Goal: Transaction & Acquisition: Purchase product/service

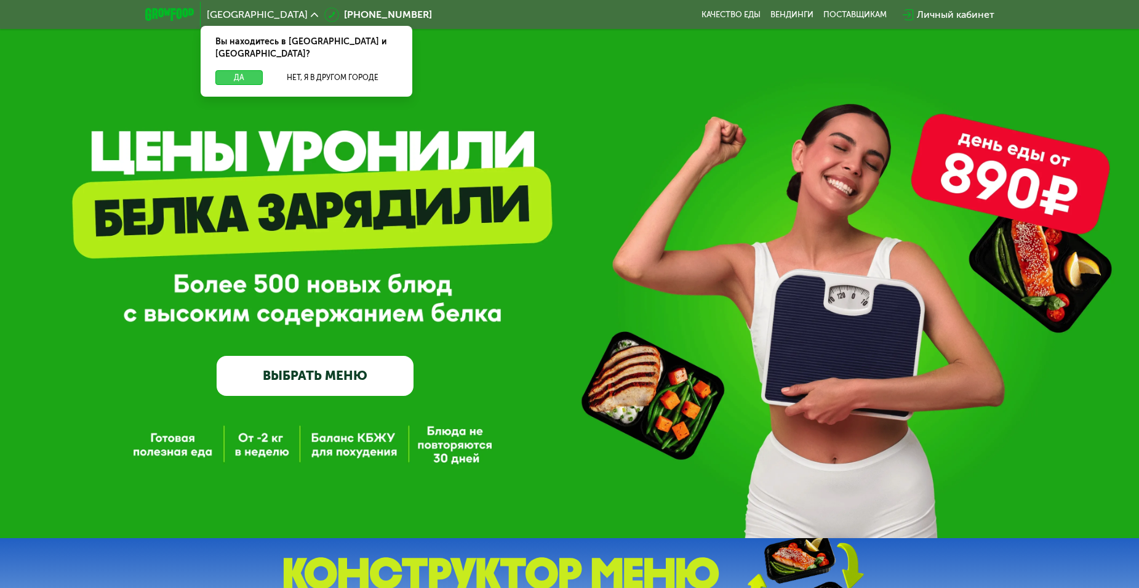
click at [244, 70] on button "Да" at bounding box center [238, 77] width 47 height 15
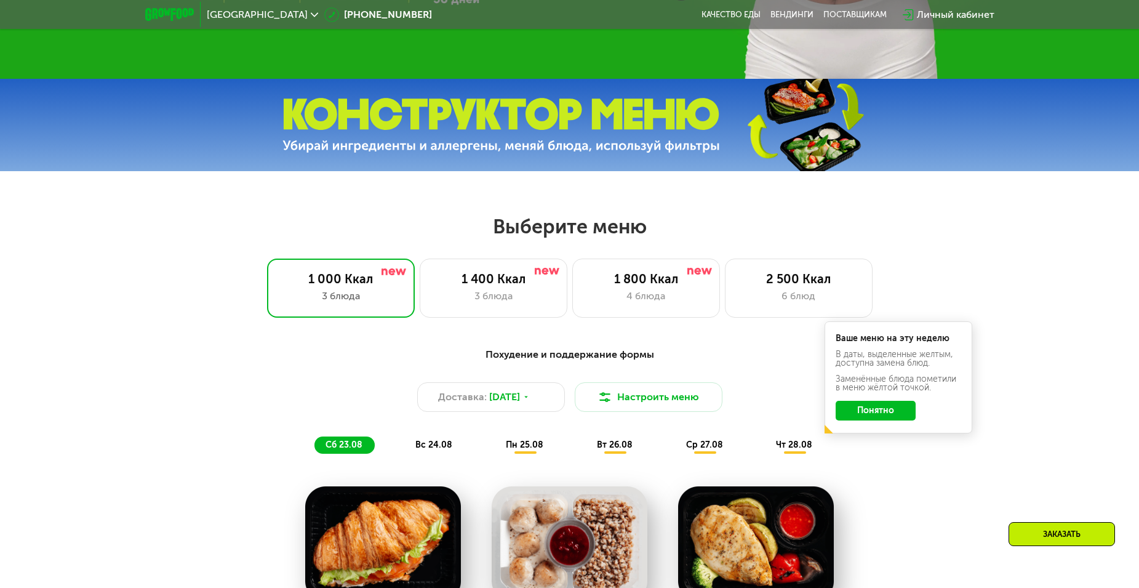
scroll to position [492, 0]
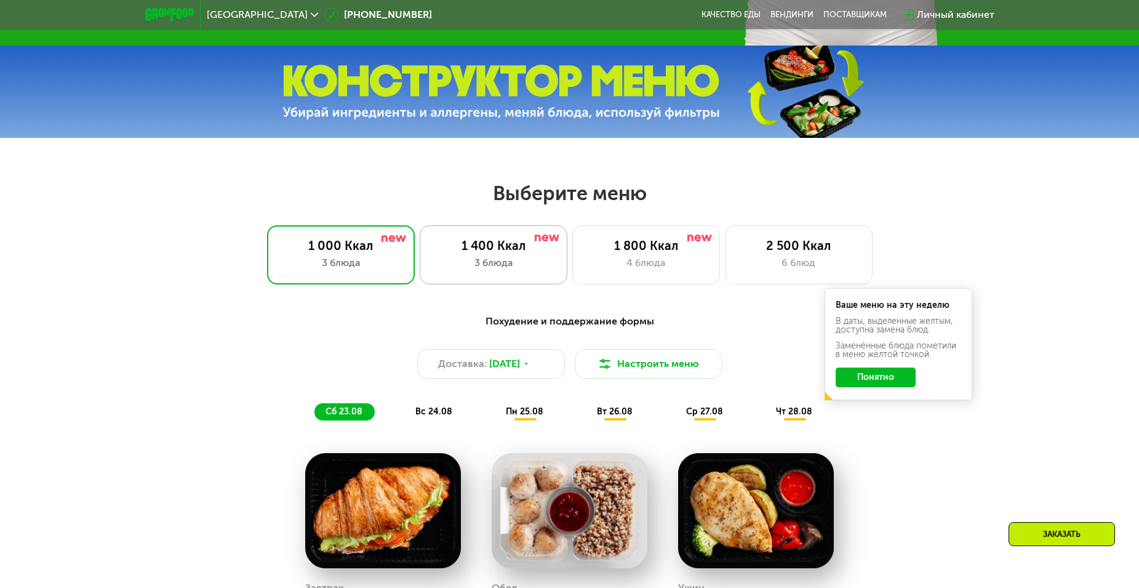
click at [479, 266] on div "3 блюда" at bounding box center [494, 262] width 122 height 15
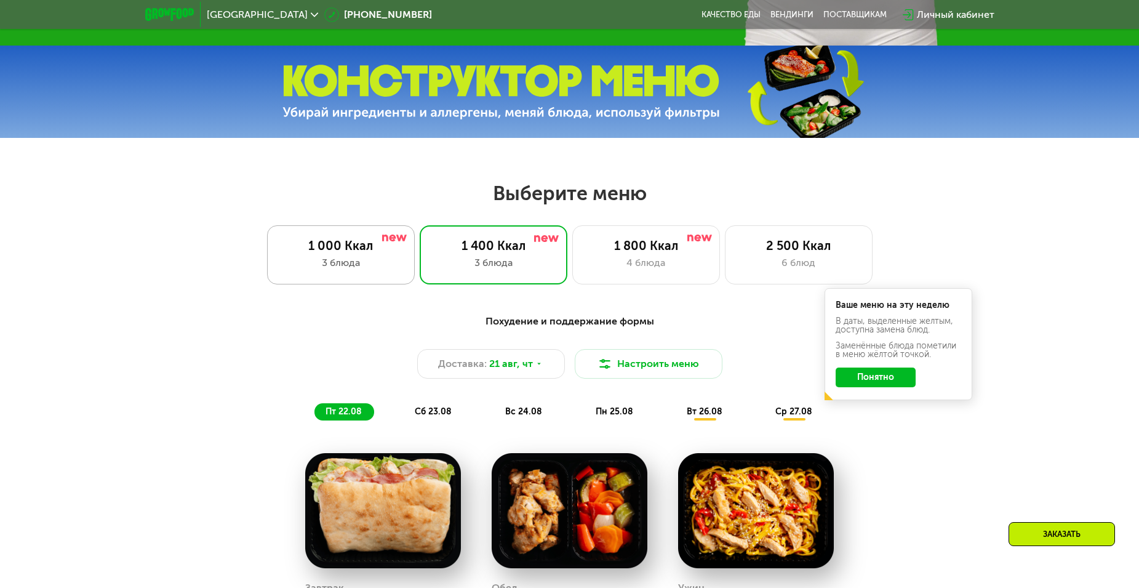
click at [346, 264] on div "3 блюда" at bounding box center [341, 262] width 122 height 15
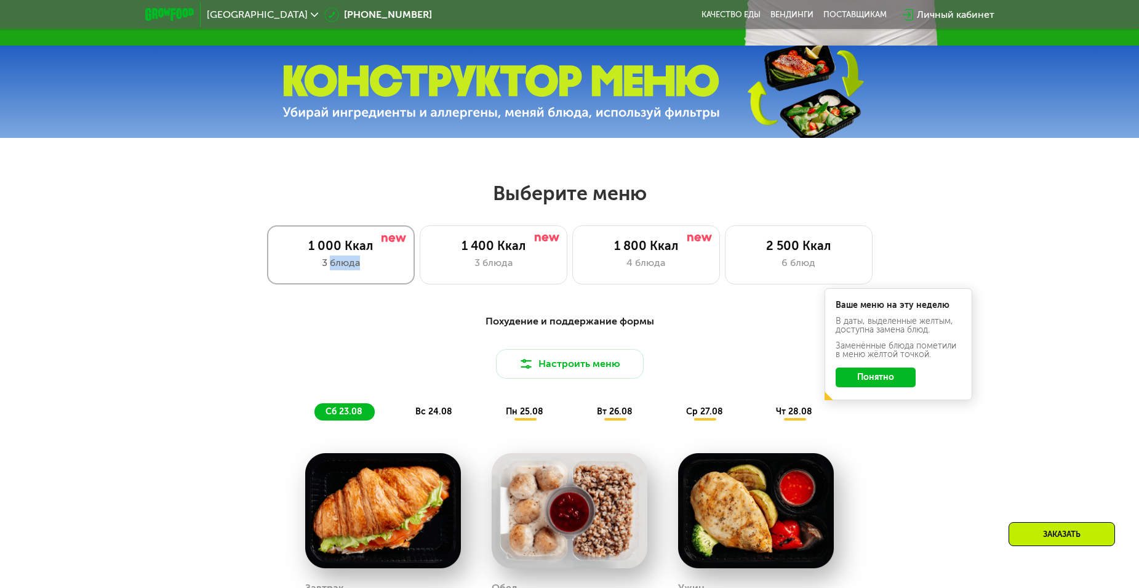
click at [346, 264] on div "3 блюда" at bounding box center [341, 262] width 122 height 15
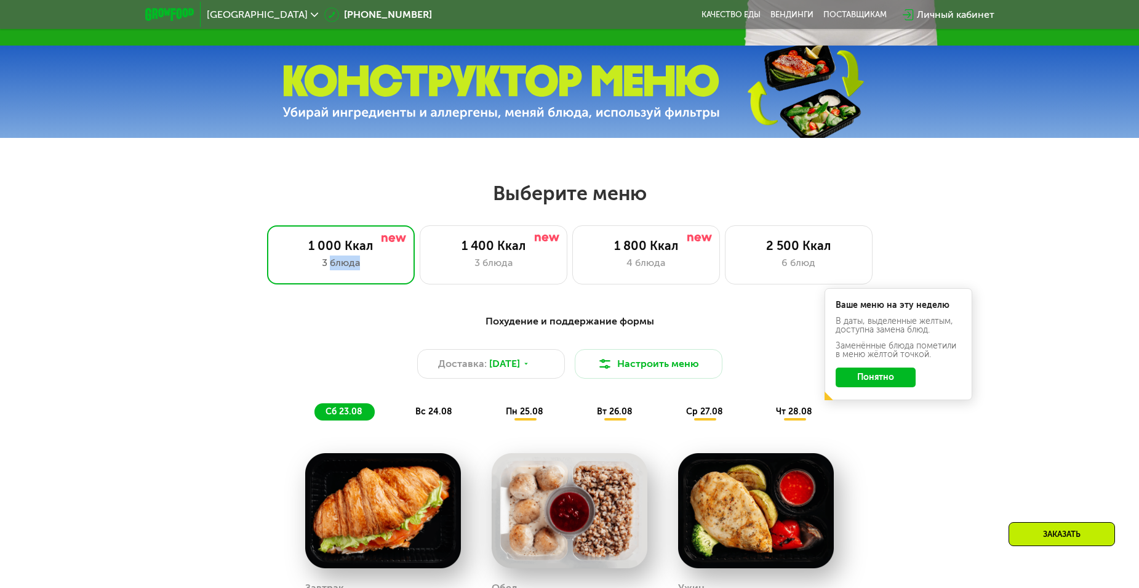
click at [897, 382] on button "Понятно" at bounding box center [876, 377] width 80 height 20
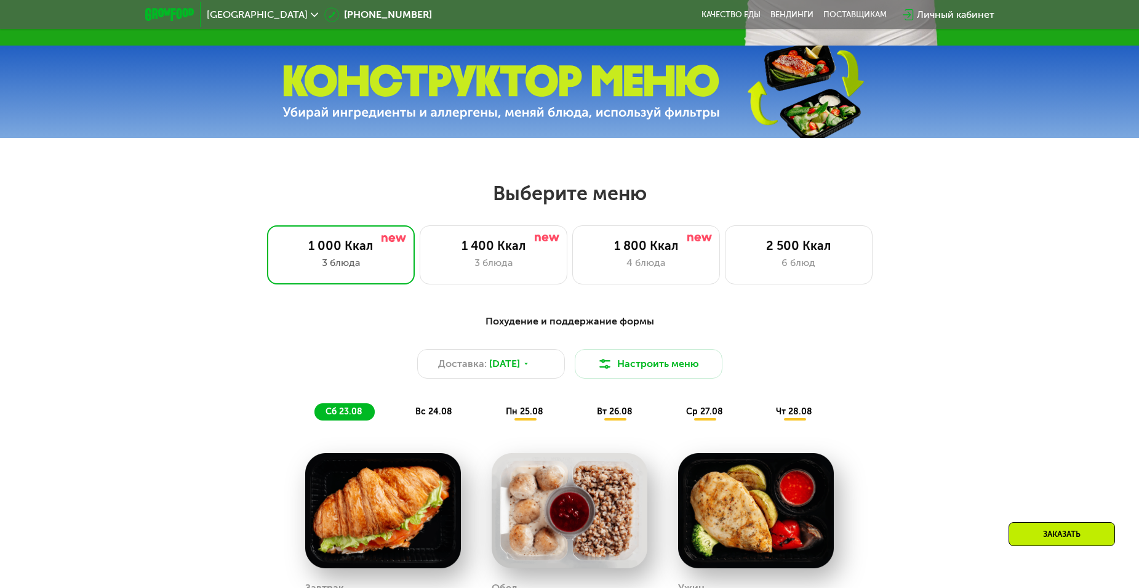
click at [1003, 338] on div "Похудение и поддержание формы Доставка: [DATE] Настроить меню сб 23.08 вс 24.08…" at bounding box center [569, 573] width 1139 height 552
click at [471, 270] on div "3 блюда" at bounding box center [494, 262] width 122 height 15
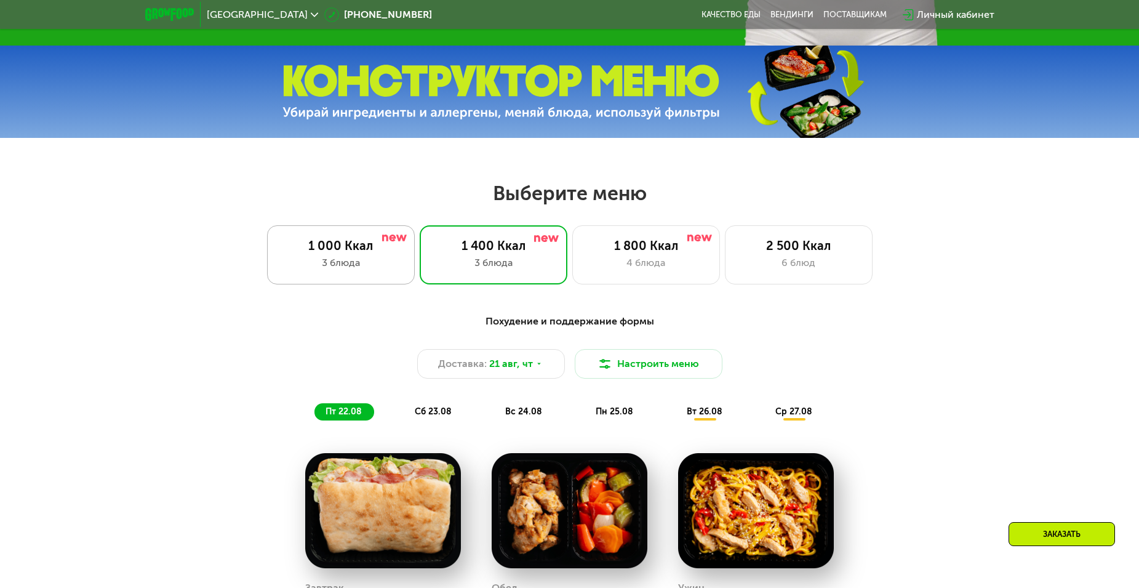
click at [343, 270] on div "3 блюда" at bounding box center [341, 262] width 122 height 15
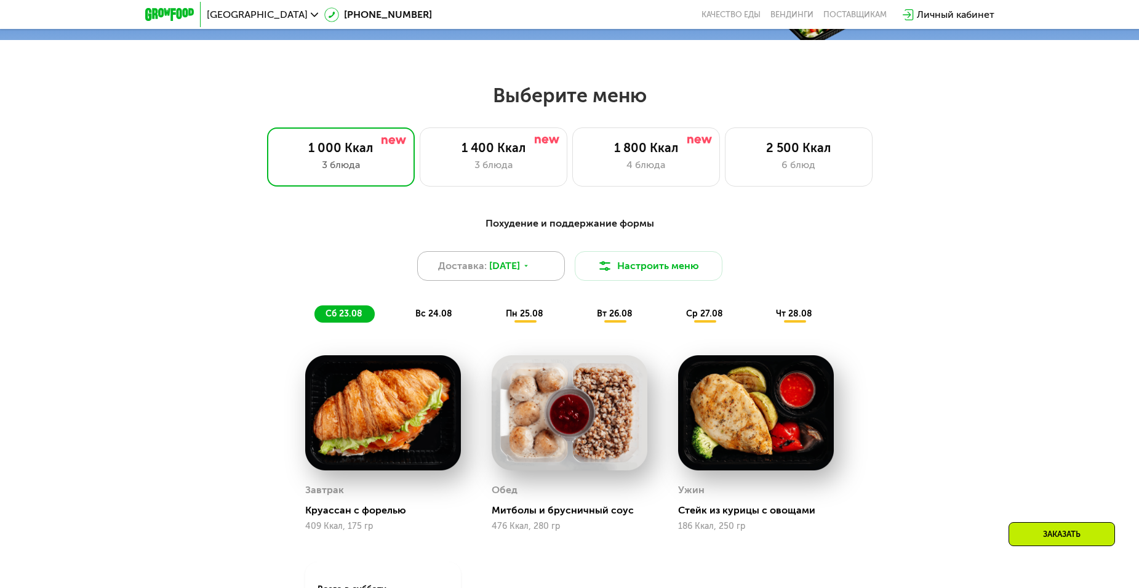
scroll to position [554, 0]
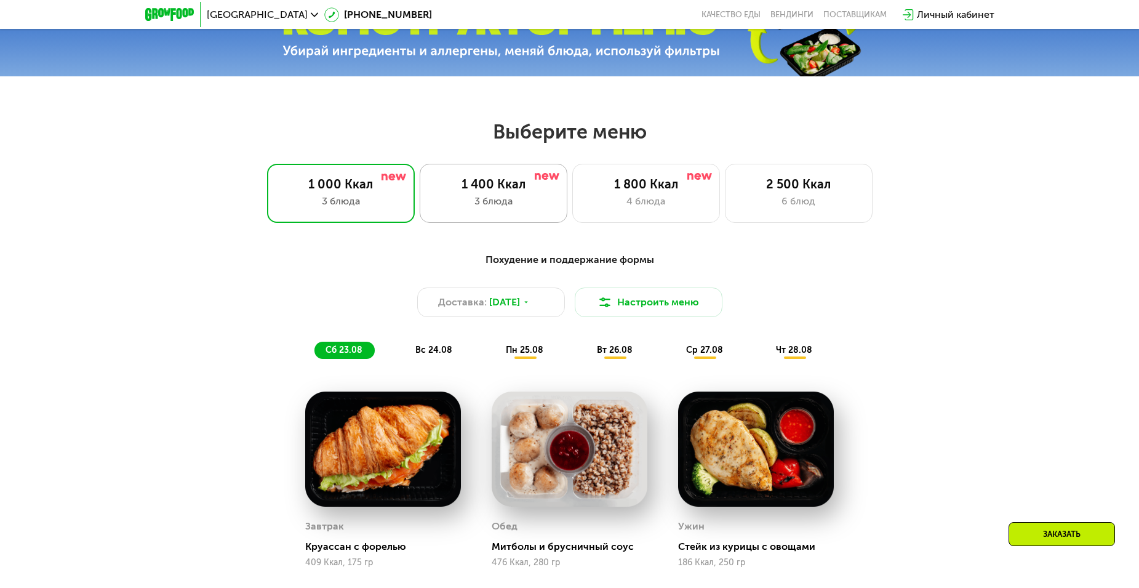
click at [506, 191] on div "1 400 Ккал" at bounding box center [494, 184] width 122 height 15
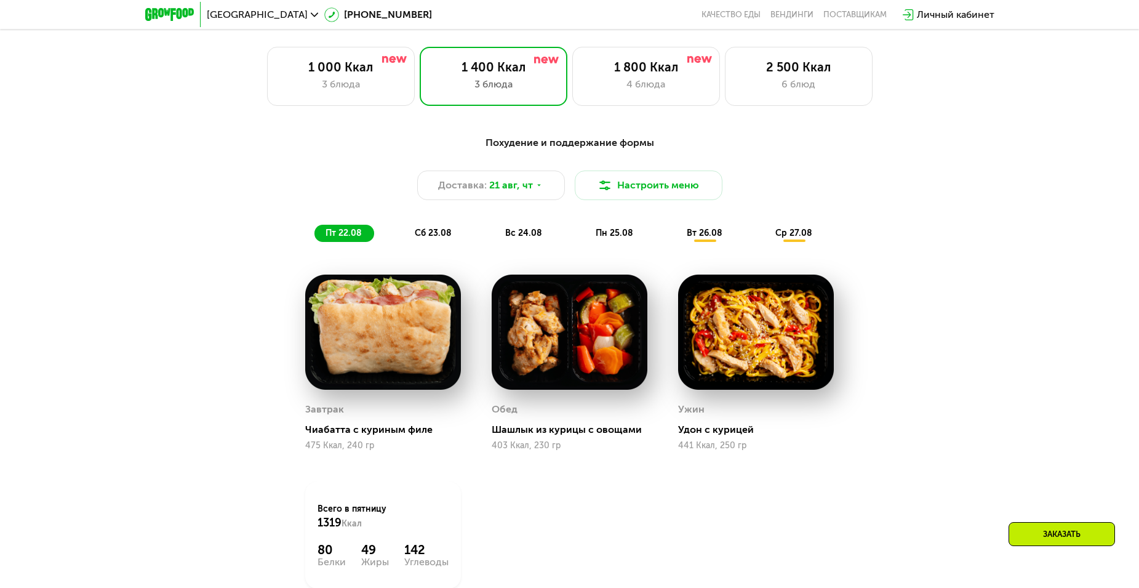
scroll to position [492, 0]
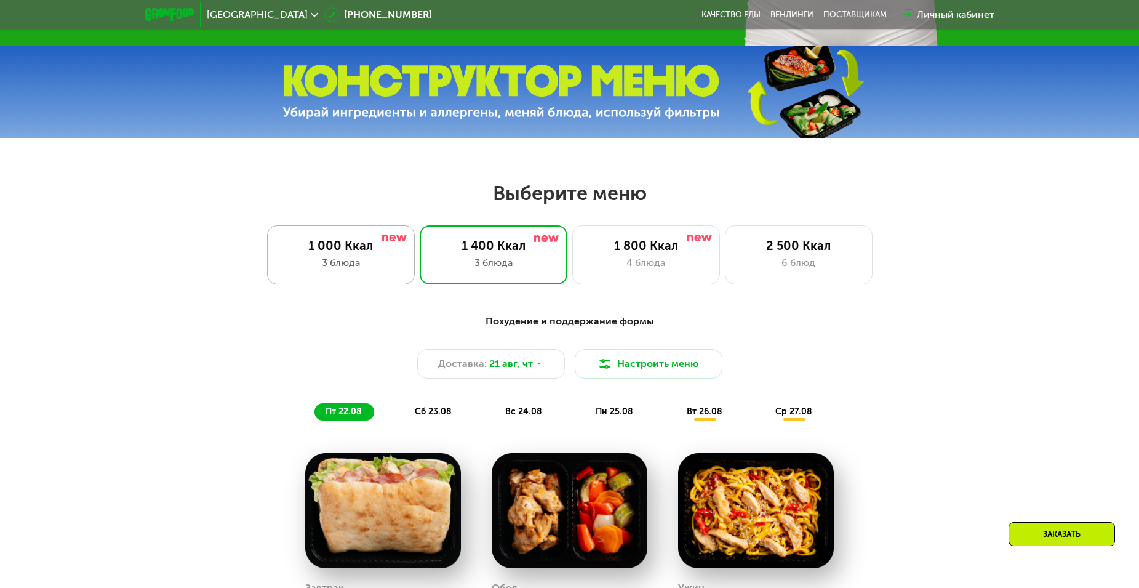
click at [380, 265] on div "3 блюда" at bounding box center [341, 262] width 122 height 15
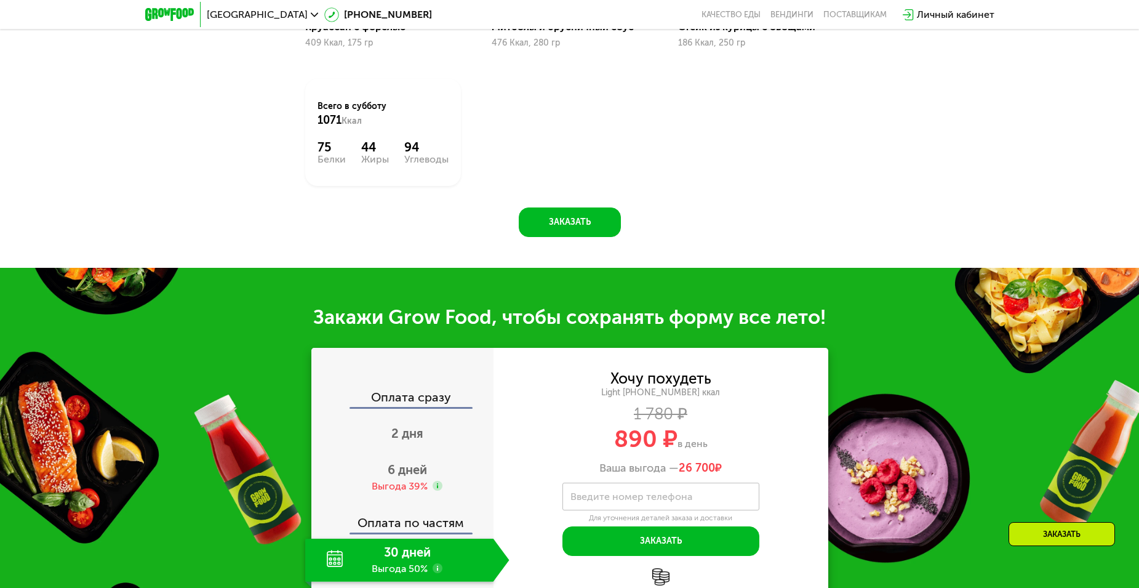
scroll to position [861, 0]
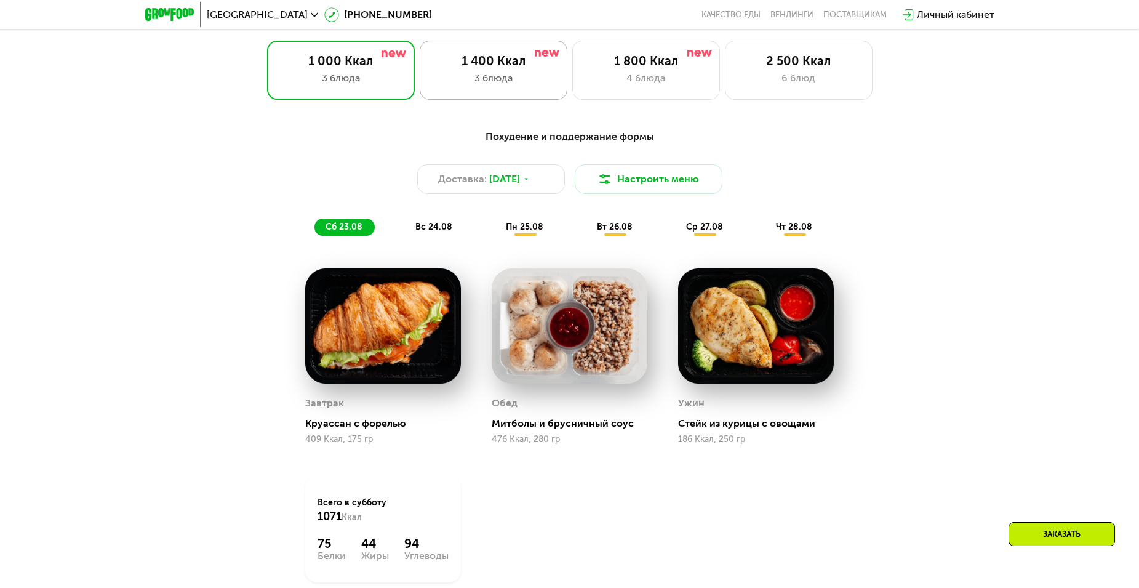
click at [485, 67] on div "1 400 Ккал" at bounding box center [494, 61] width 122 height 15
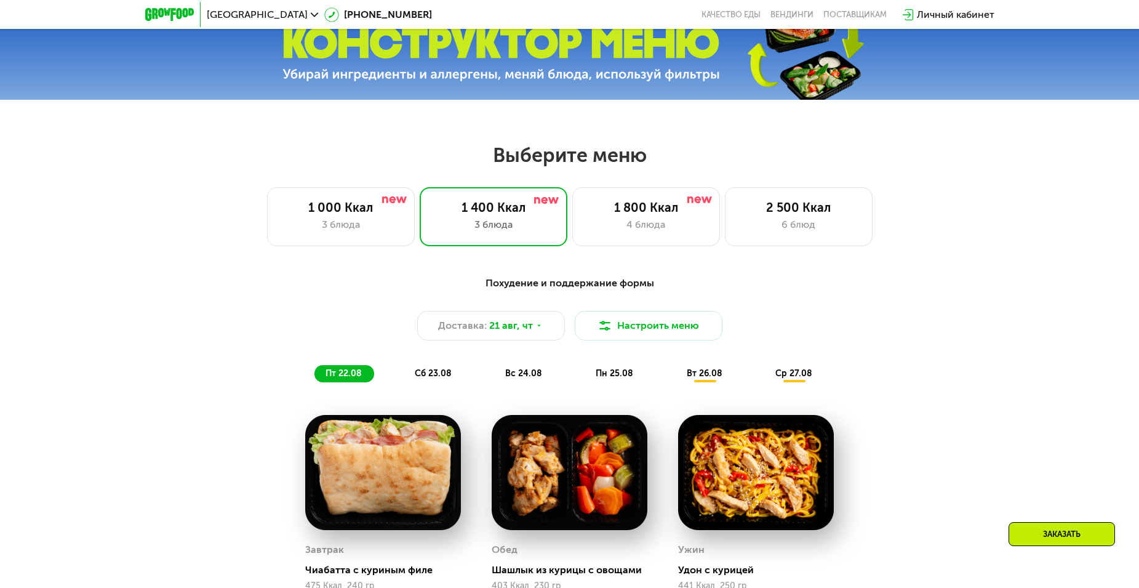
scroll to position [492, 0]
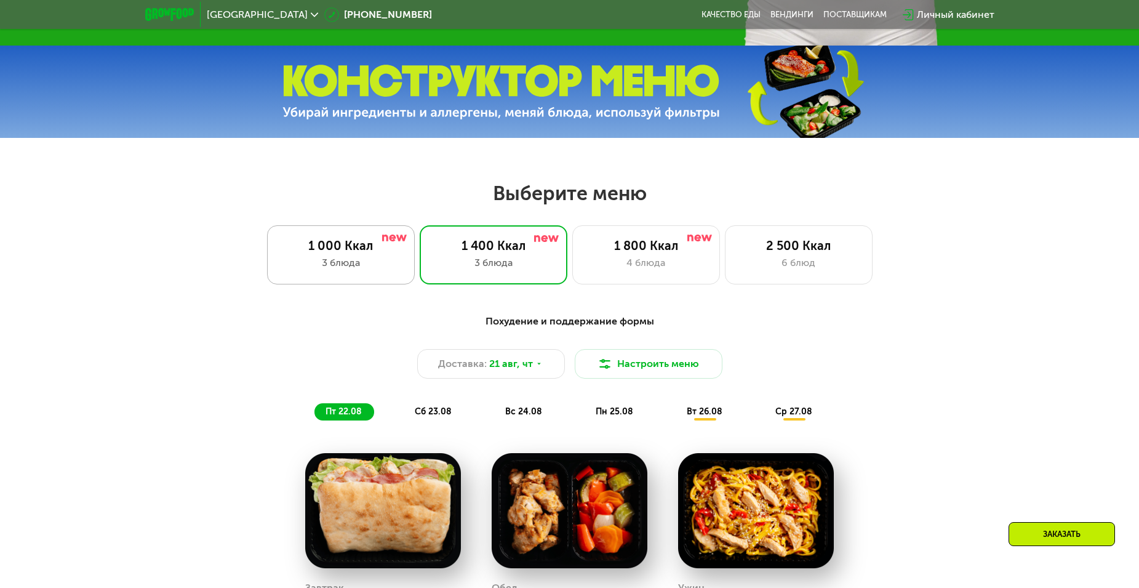
click at [395, 253] on div "1 000 Ккал" at bounding box center [341, 245] width 122 height 15
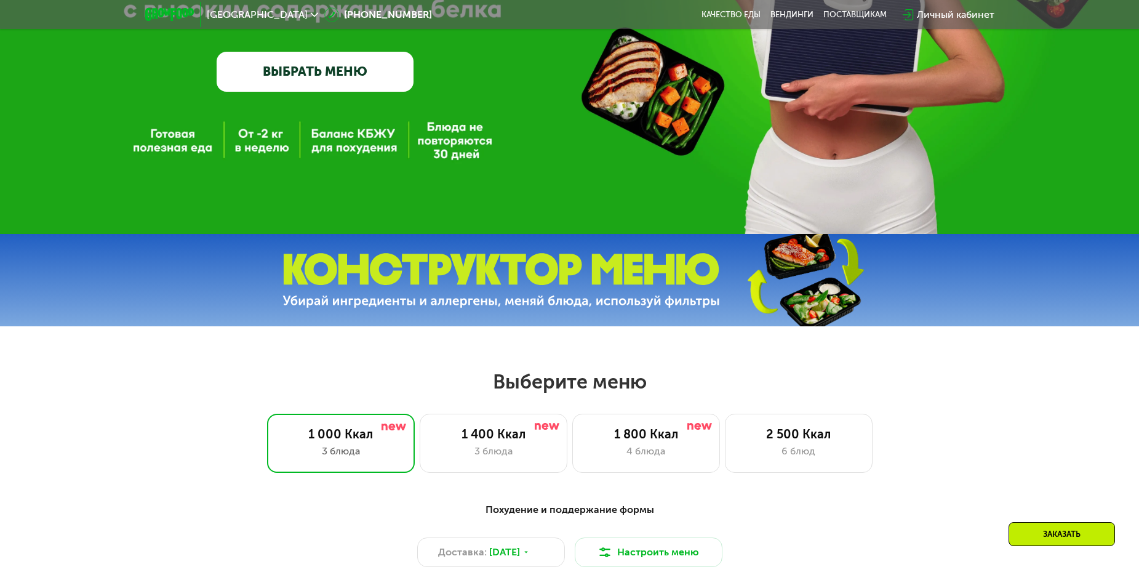
scroll to position [308, 0]
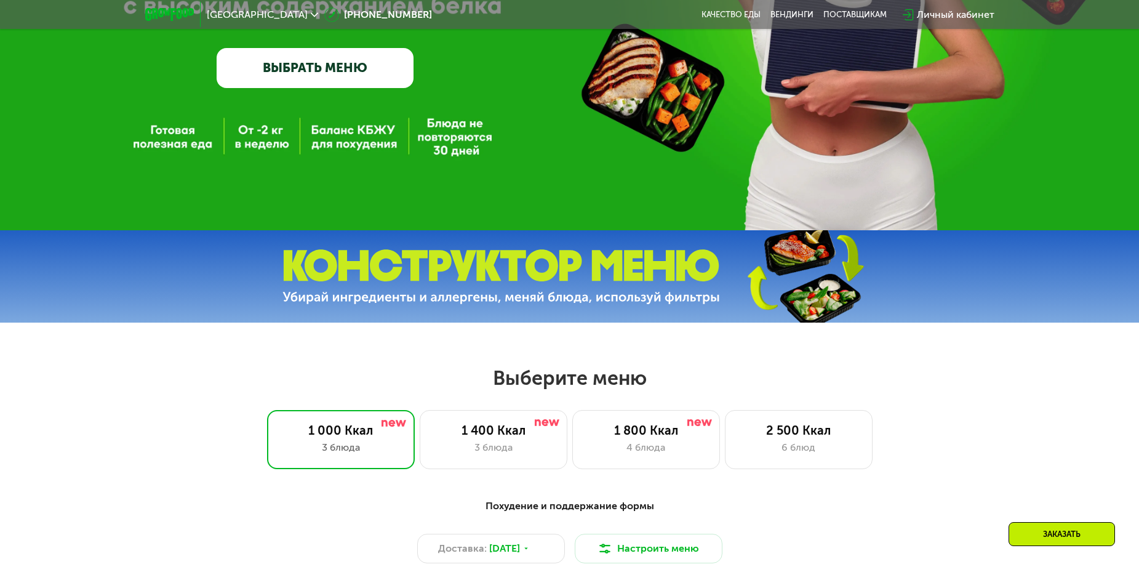
click at [385, 72] on link "ВЫБРАТЬ МЕНЮ" at bounding box center [315, 67] width 197 height 39
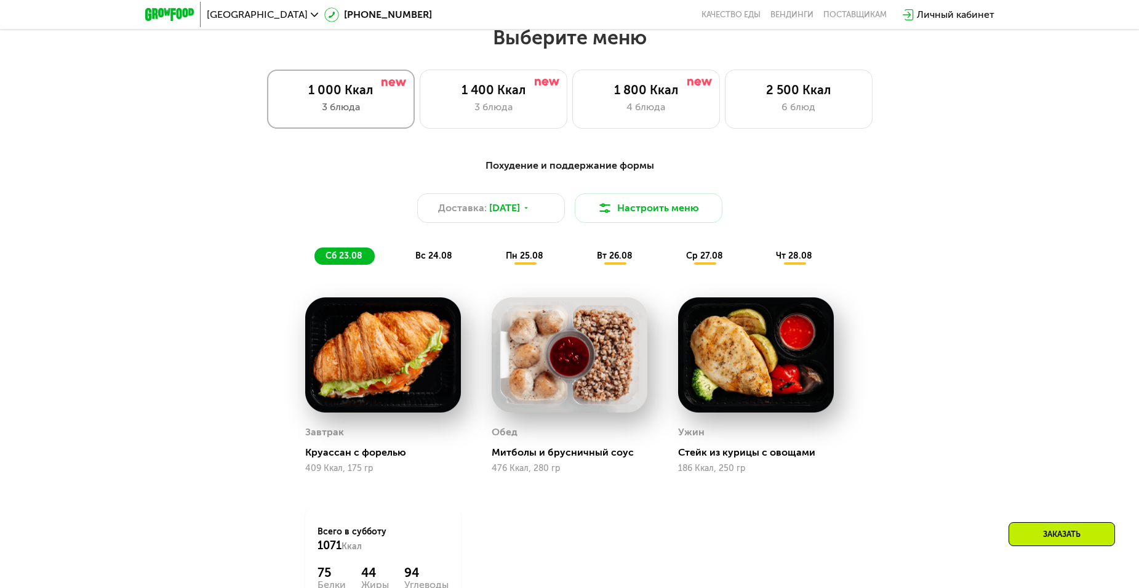
scroll to position [649, 0]
